Goal: Information Seeking & Learning: Check status

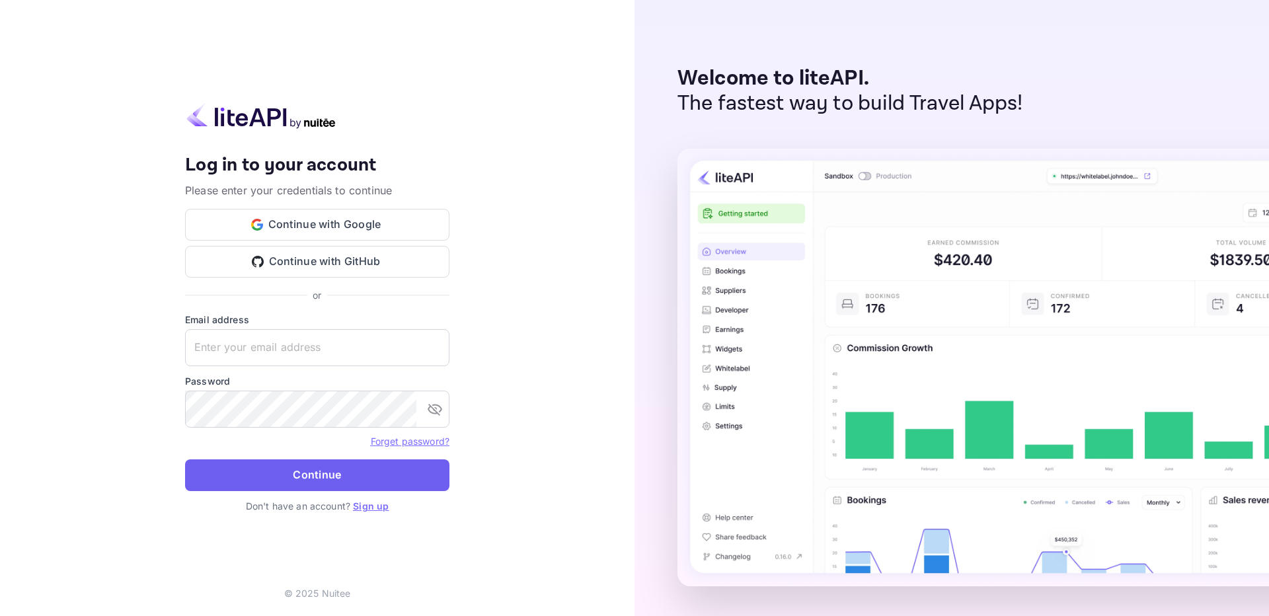
type input "adminpassword_support@yandex-team.ru"
click at [381, 473] on button "Continue" at bounding box center [317, 475] width 264 height 32
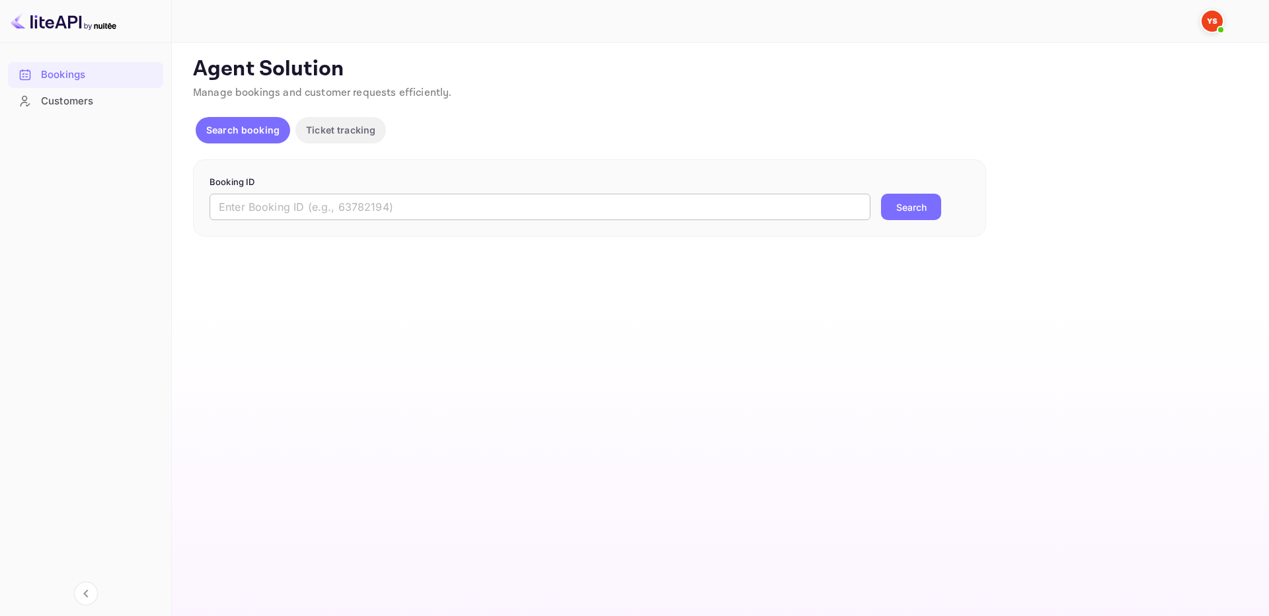
click at [423, 218] on input "text" at bounding box center [540, 207] width 661 height 26
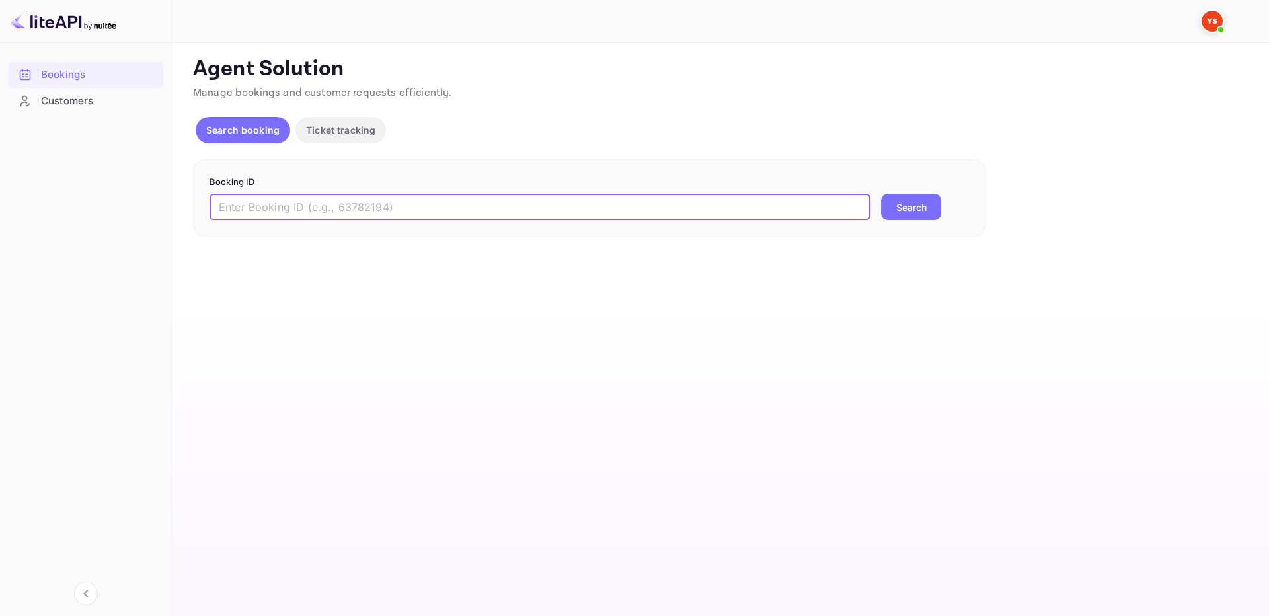
paste input "9456290"
type input "9456290"
click at [912, 206] on button "Search" at bounding box center [911, 207] width 60 height 26
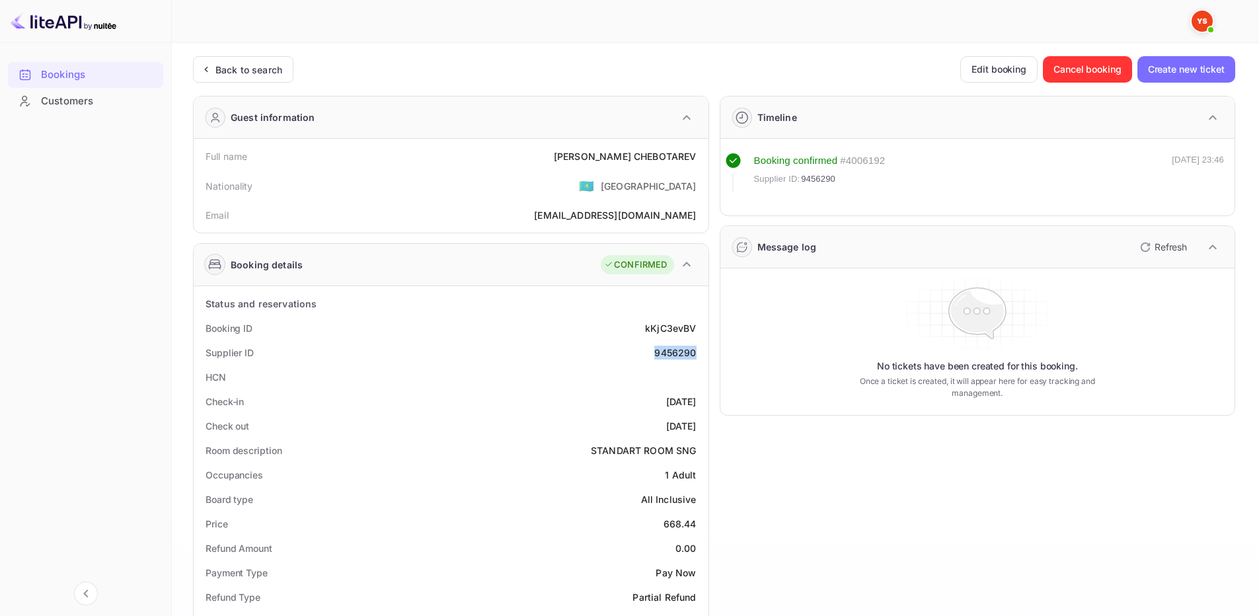
drag, startPoint x: 653, startPoint y: 359, endPoint x: 703, endPoint y: 353, distance: 49.9
click at [703, 353] on div "Supplier ID 9456290" at bounding box center [451, 352] width 504 height 24
copy div "9456290"
drag, startPoint x: 602, startPoint y: 159, endPoint x: 700, endPoint y: 161, distance: 97.9
click at [700, 161] on div "Full name PAVEL CHEBOTAREV" at bounding box center [451, 156] width 504 height 24
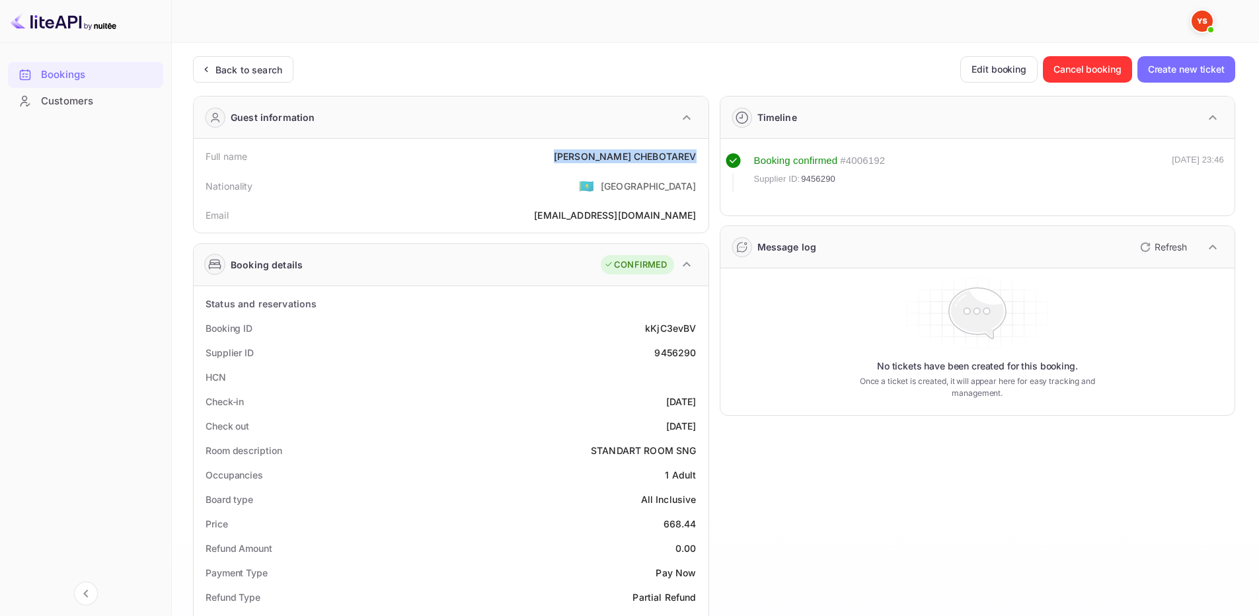
copy div "PAVEL CHEBOTAREV"
drag, startPoint x: 666, startPoint y: 524, endPoint x: 677, endPoint y: 493, distance: 33.7
copy div "668.44"
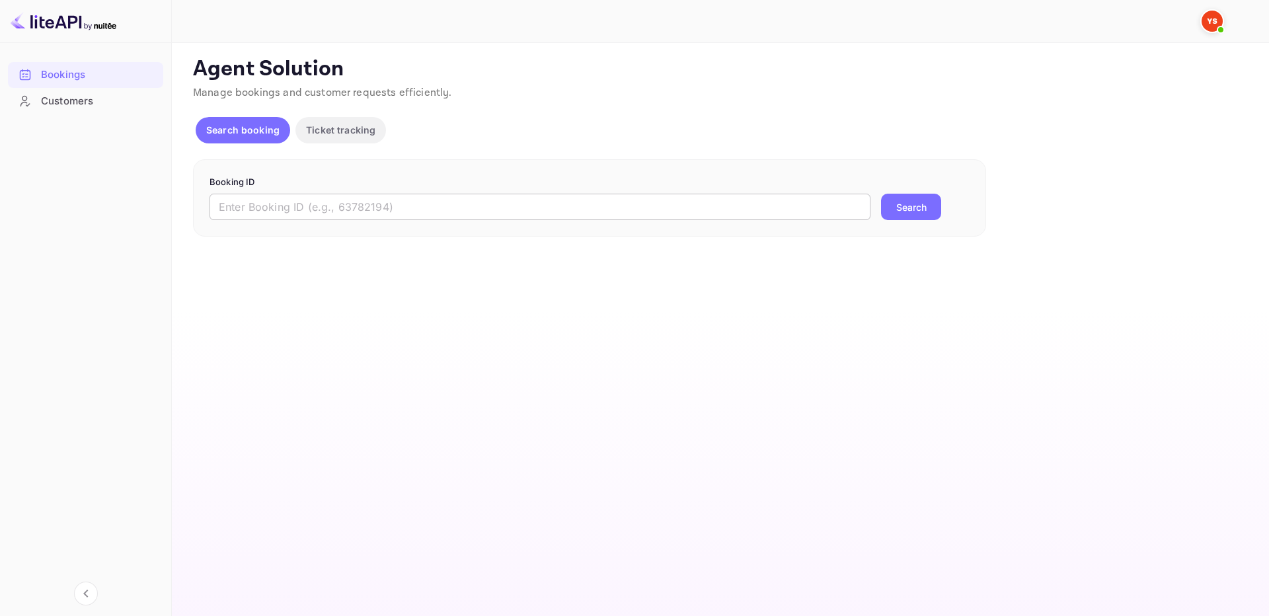
drag, startPoint x: 432, startPoint y: 216, endPoint x: 446, endPoint y: 214, distance: 14.0
click at [433, 216] on input "text" at bounding box center [540, 207] width 661 height 26
paste input "9393105"
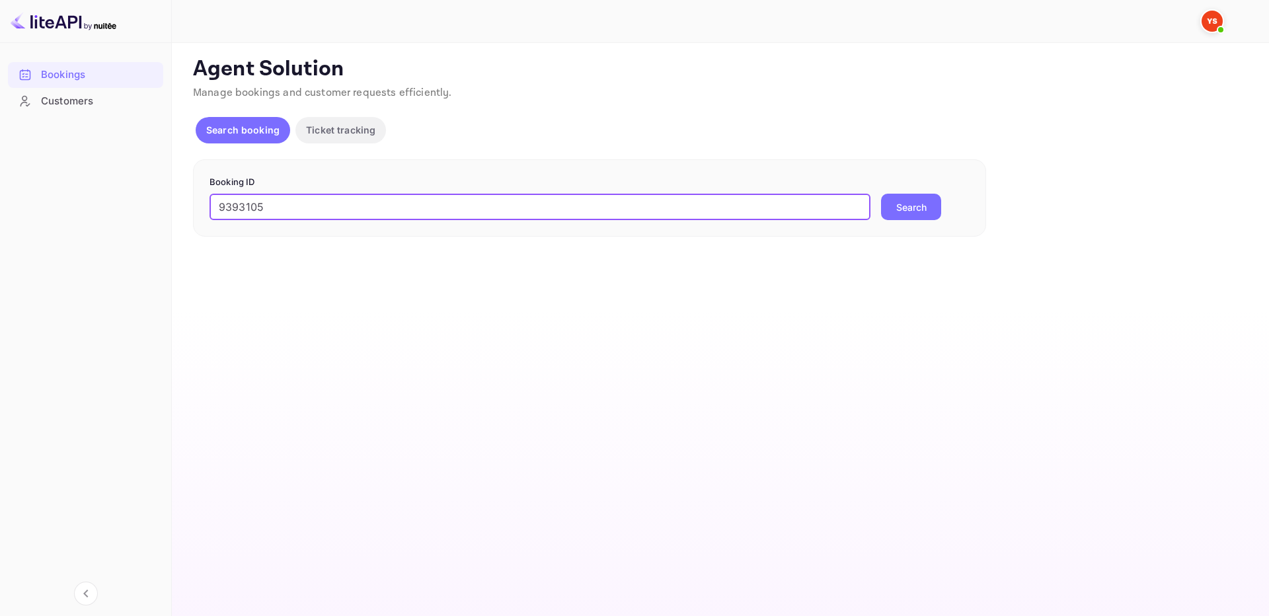
type input "9393105"
click at [896, 204] on button "Search" at bounding box center [911, 207] width 60 height 26
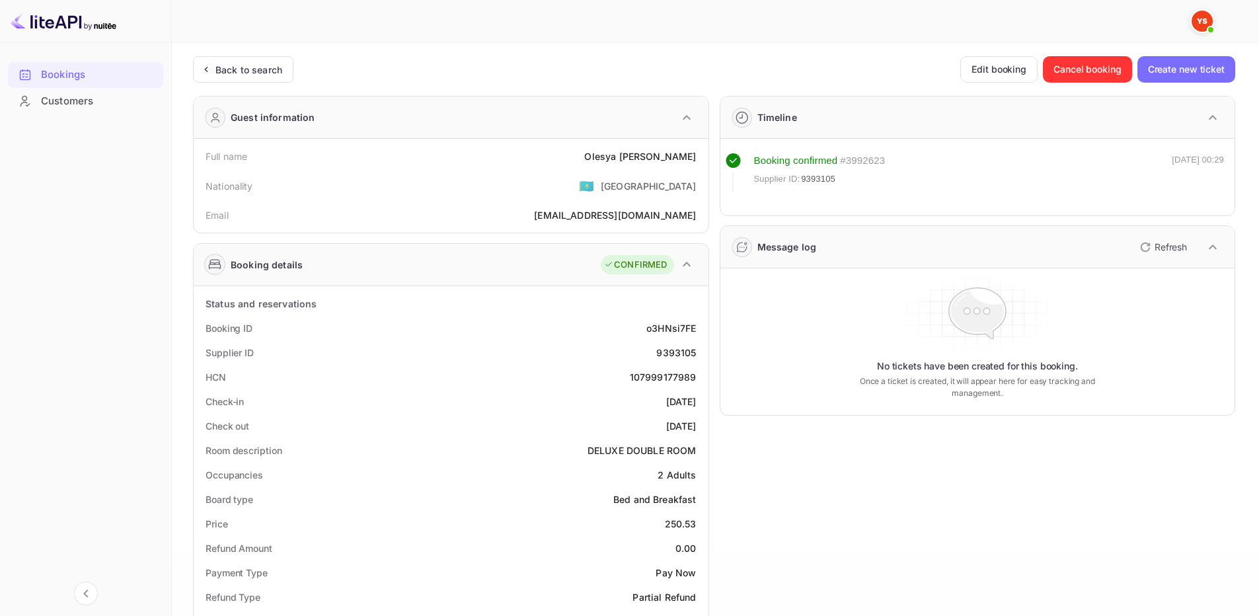
drag, startPoint x: 594, startPoint y: 153, endPoint x: 699, endPoint y: 157, distance: 105.2
click at [699, 157] on div "Full name [PERSON_NAME]" at bounding box center [451, 156] width 504 height 24
copy div "[PERSON_NAME]"
drag, startPoint x: 673, startPoint y: 524, endPoint x: 699, endPoint y: 525, distance: 26.5
click at [699, 525] on div "Price 250.53" at bounding box center [451, 524] width 504 height 24
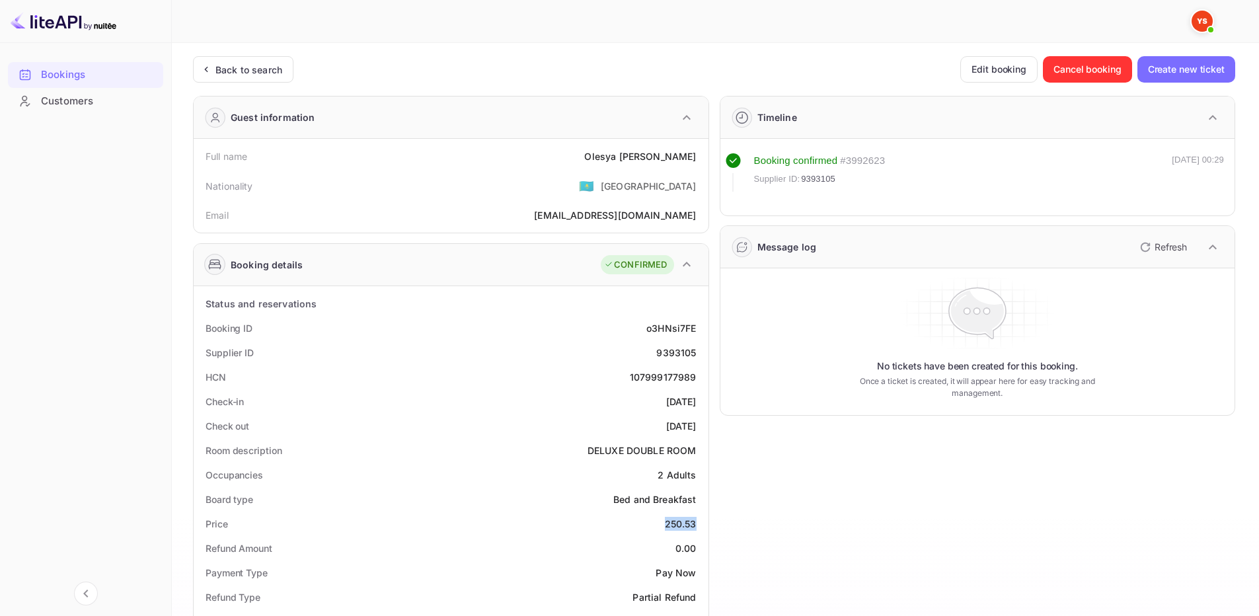
copy div "250.53"
click at [227, 73] on div "Back to search" at bounding box center [249, 70] width 67 height 14
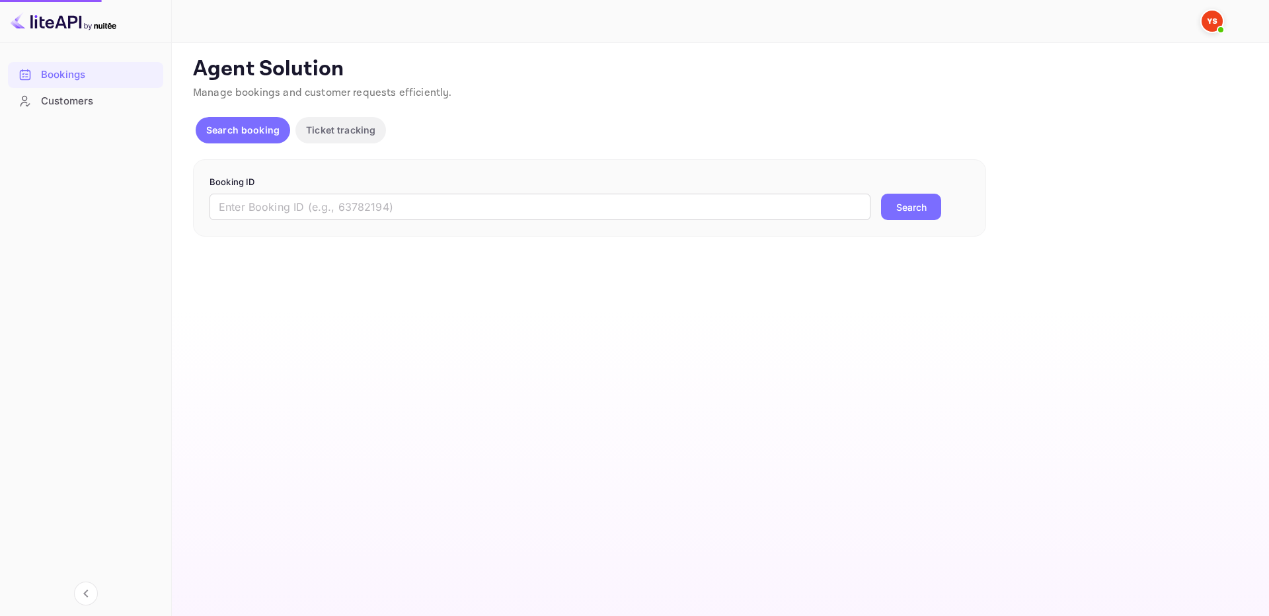
drag, startPoint x: 483, startPoint y: 188, endPoint x: 487, endPoint y: 193, distance: 7.0
click at [484, 190] on form "Booking ID ​ Search" at bounding box center [590, 198] width 760 height 45
click at [502, 199] on input "text" at bounding box center [540, 207] width 661 height 26
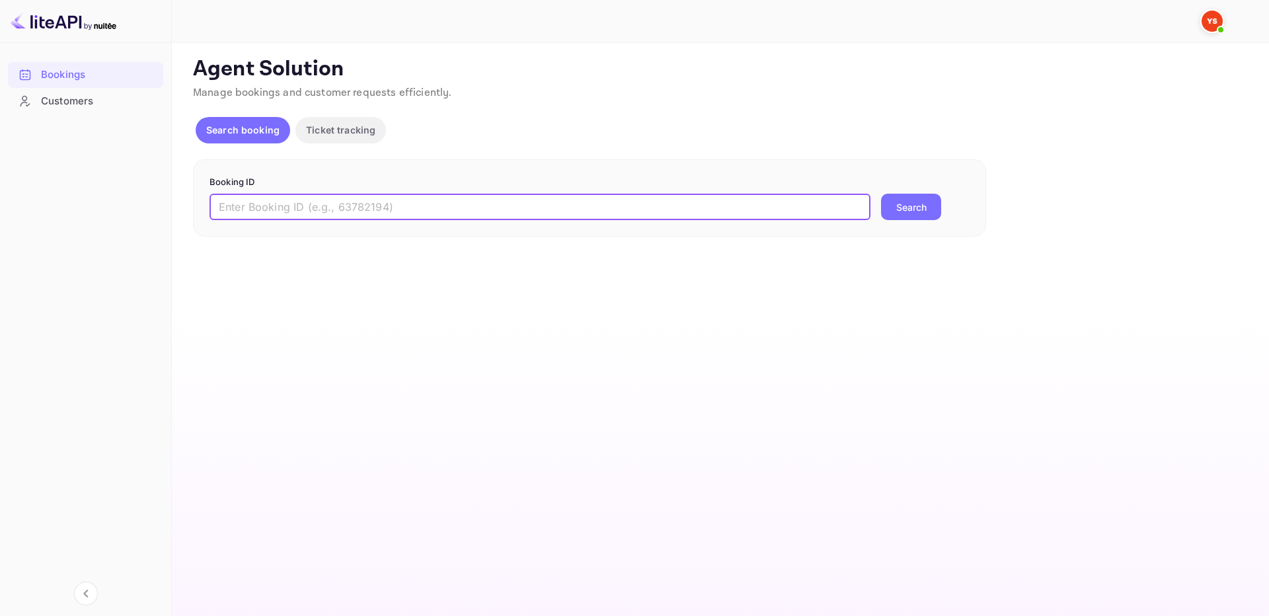
paste input "9406223"
type input "9406223"
click at [920, 206] on button "Search" at bounding box center [911, 207] width 60 height 26
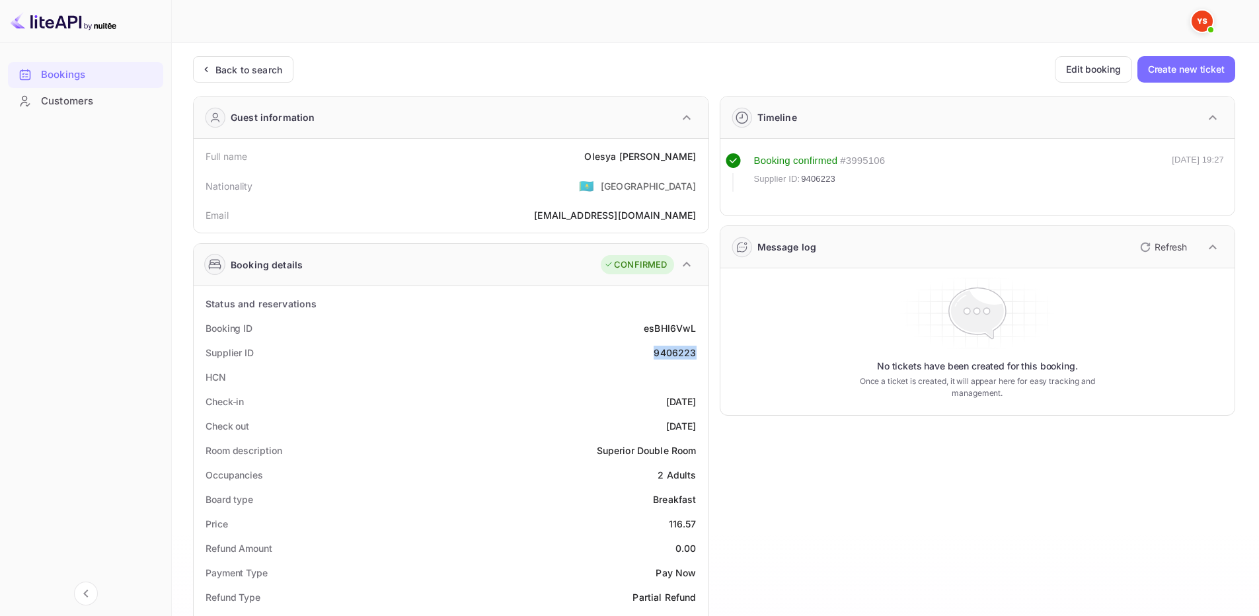
drag, startPoint x: 655, startPoint y: 355, endPoint x: 695, endPoint y: 356, distance: 39.7
click at [695, 356] on div "9406223" at bounding box center [675, 353] width 42 height 14
copy div "9406223"
drag, startPoint x: 670, startPoint y: 520, endPoint x: 649, endPoint y: 462, distance: 61.7
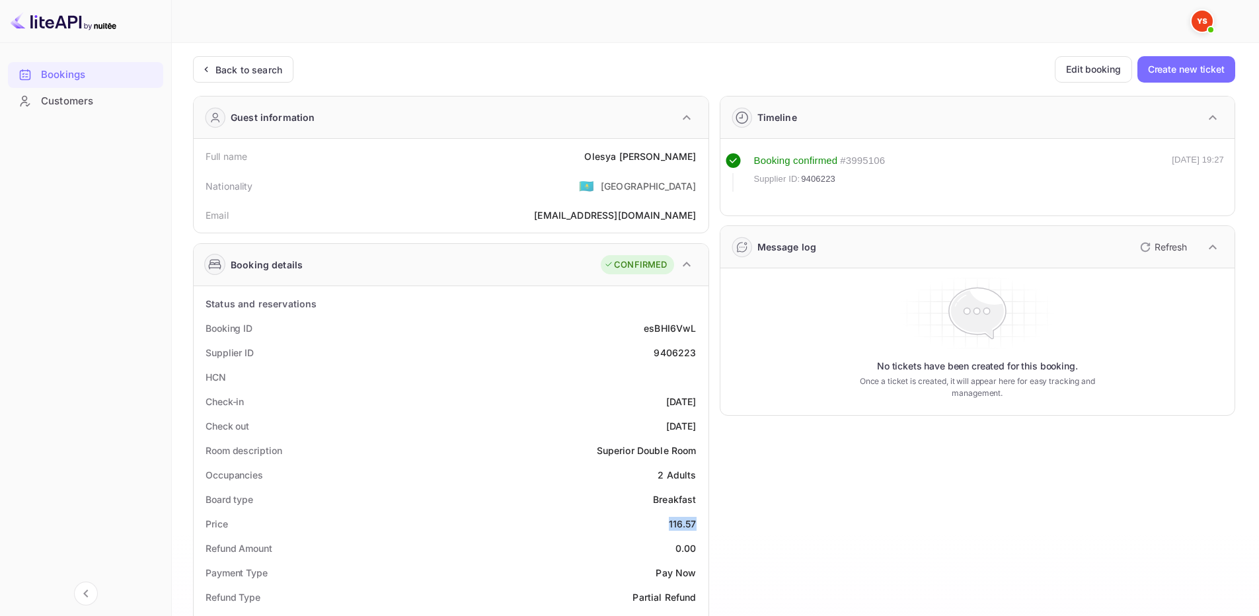
click at [699, 523] on div "Price 116.57" at bounding box center [451, 524] width 504 height 24
copy div "116.57"
drag, startPoint x: 590, startPoint y: 153, endPoint x: 401, endPoint y: 1, distance: 243.0
click at [703, 161] on div "Full name [PERSON_NAME]" at bounding box center [451, 156] width 504 height 24
copy div "[PERSON_NAME]"
